Goal: Navigation & Orientation: Understand site structure

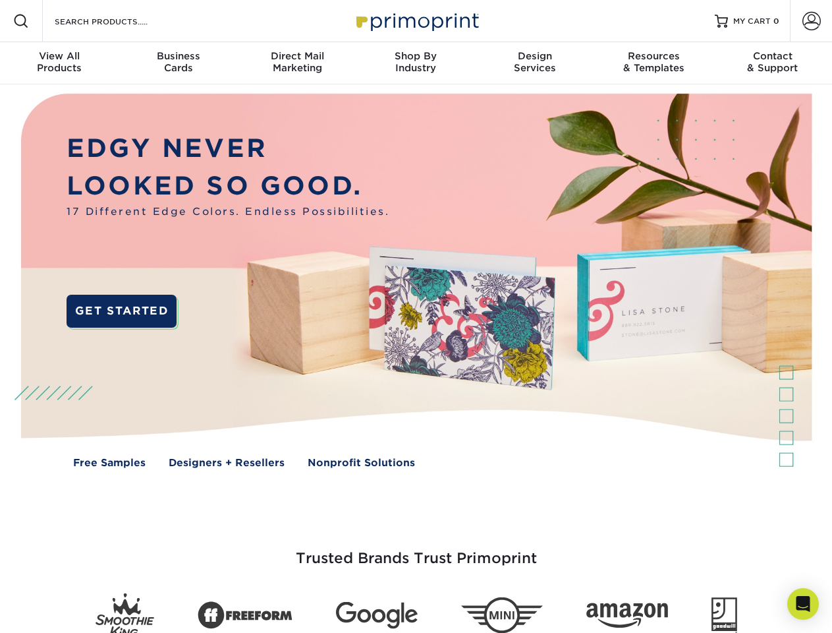
click at [416, 316] on img at bounding box center [416, 290] width 824 height 412
click at [21, 21] on span at bounding box center [21, 21] width 16 height 16
click at [811, 21] on span at bounding box center [811, 21] width 18 height 18
click at [59, 63] on div "View All Products" at bounding box center [59, 62] width 119 height 24
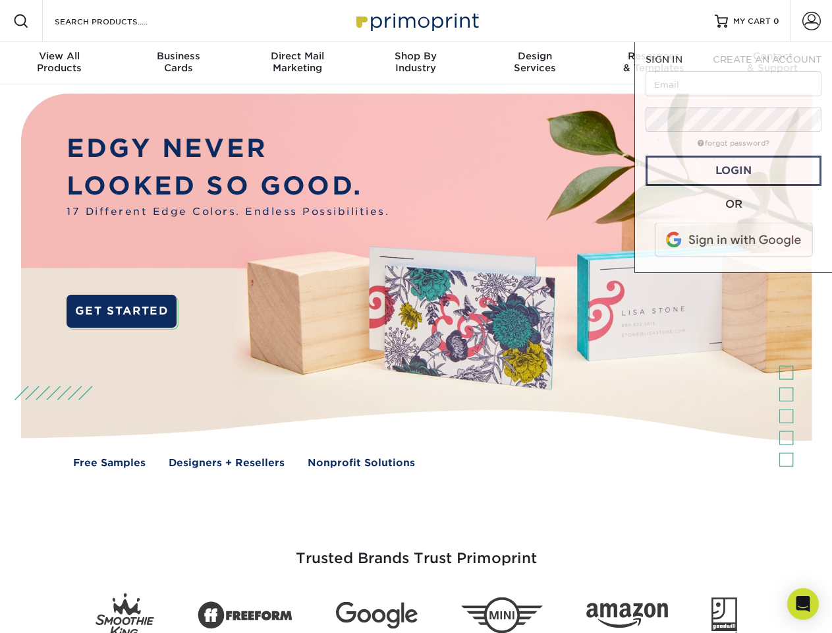
click at [178, 63] on div "Business Cards" at bounding box center [178, 62] width 119 height 24
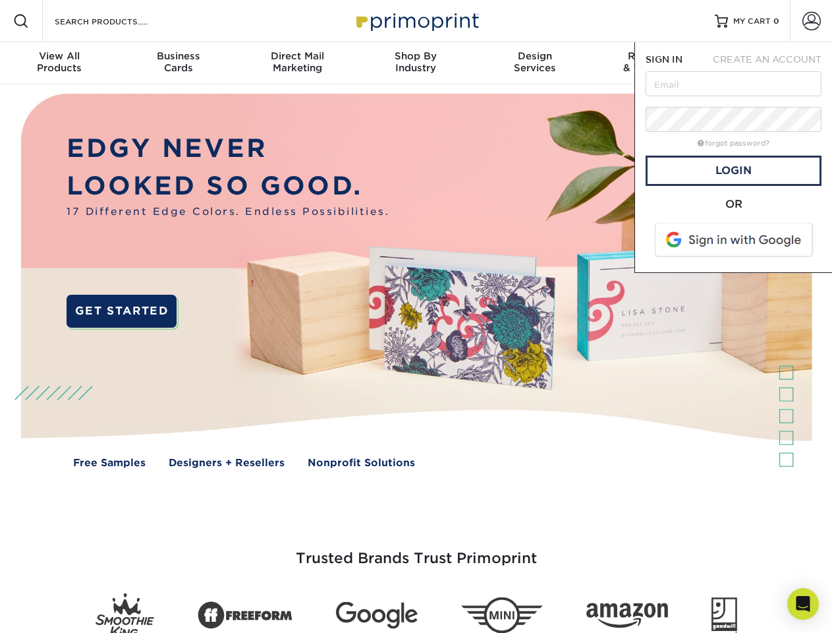
click at [297, 63] on div "Direct Mail Marketing" at bounding box center [297, 62] width 119 height 24
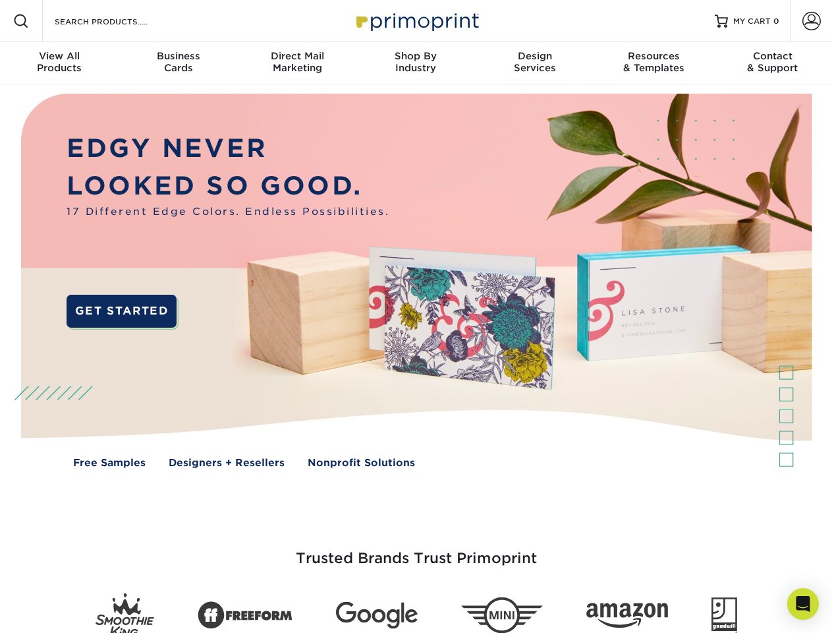
click at [416, 63] on div "Shop By Industry" at bounding box center [415, 62] width 119 height 24
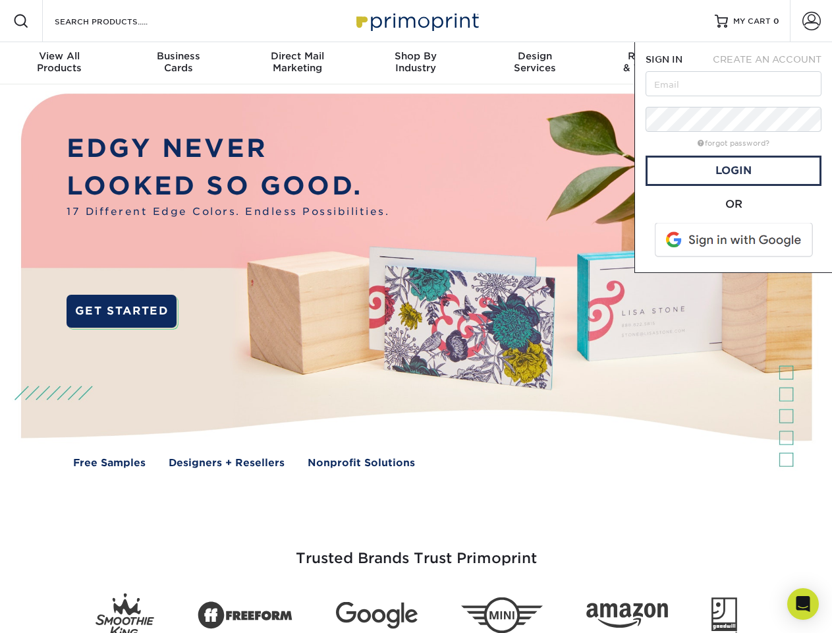
click at [535, 63] on div "Design Services" at bounding box center [535, 62] width 119 height 24
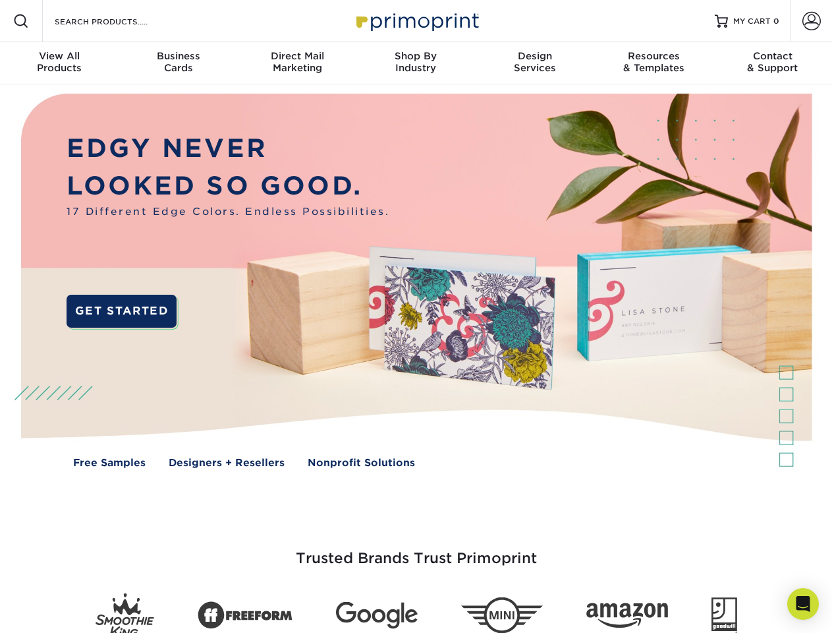
click at [654, 63] on span "SIGN IN" at bounding box center [664, 59] width 37 height 11
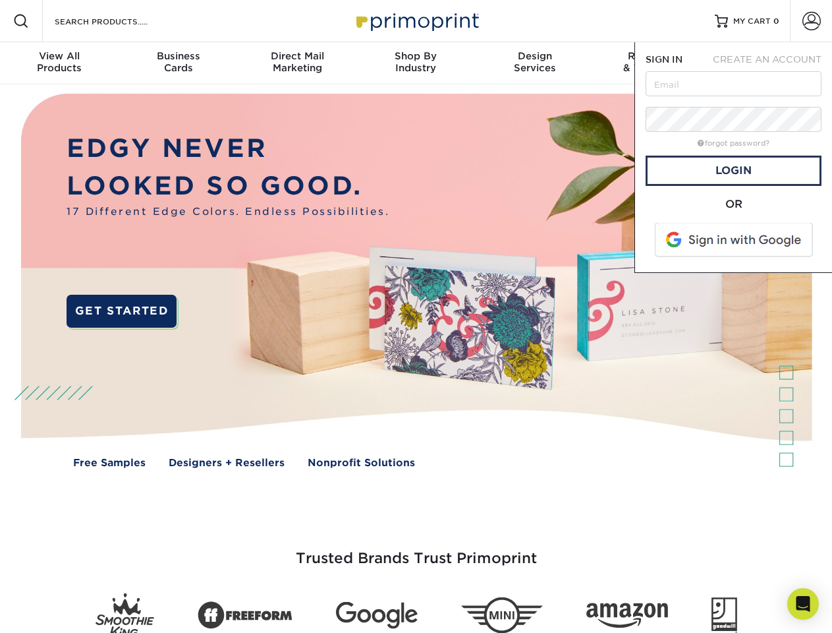
click at [773, 63] on div "Contact & Support" at bounding box center [773, 62] width 119 height 24
